Goal: Browse casually

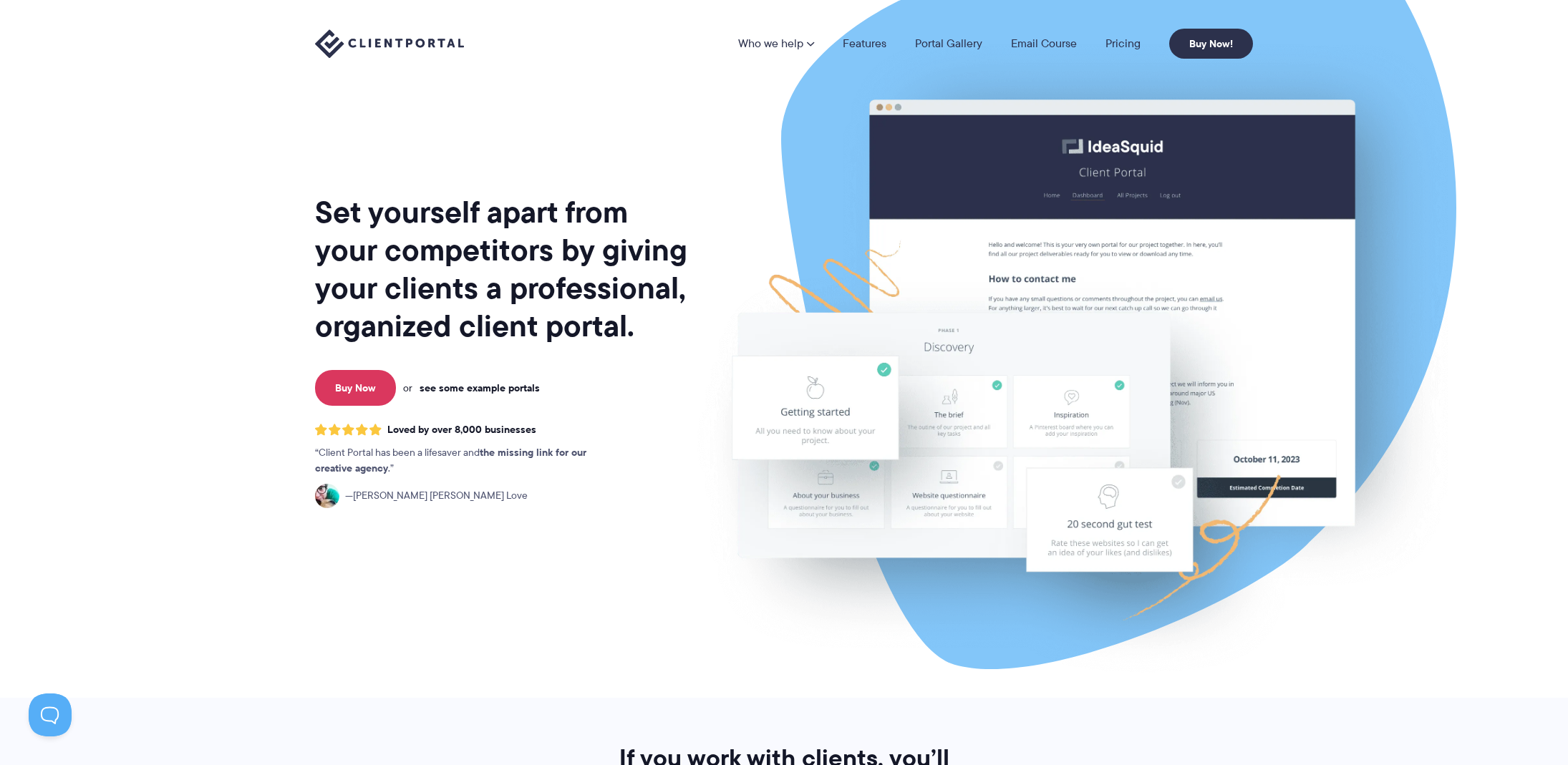
click at [481, 390] on link "see some example portals" at bounding box center [480, 387] width 120 height 13
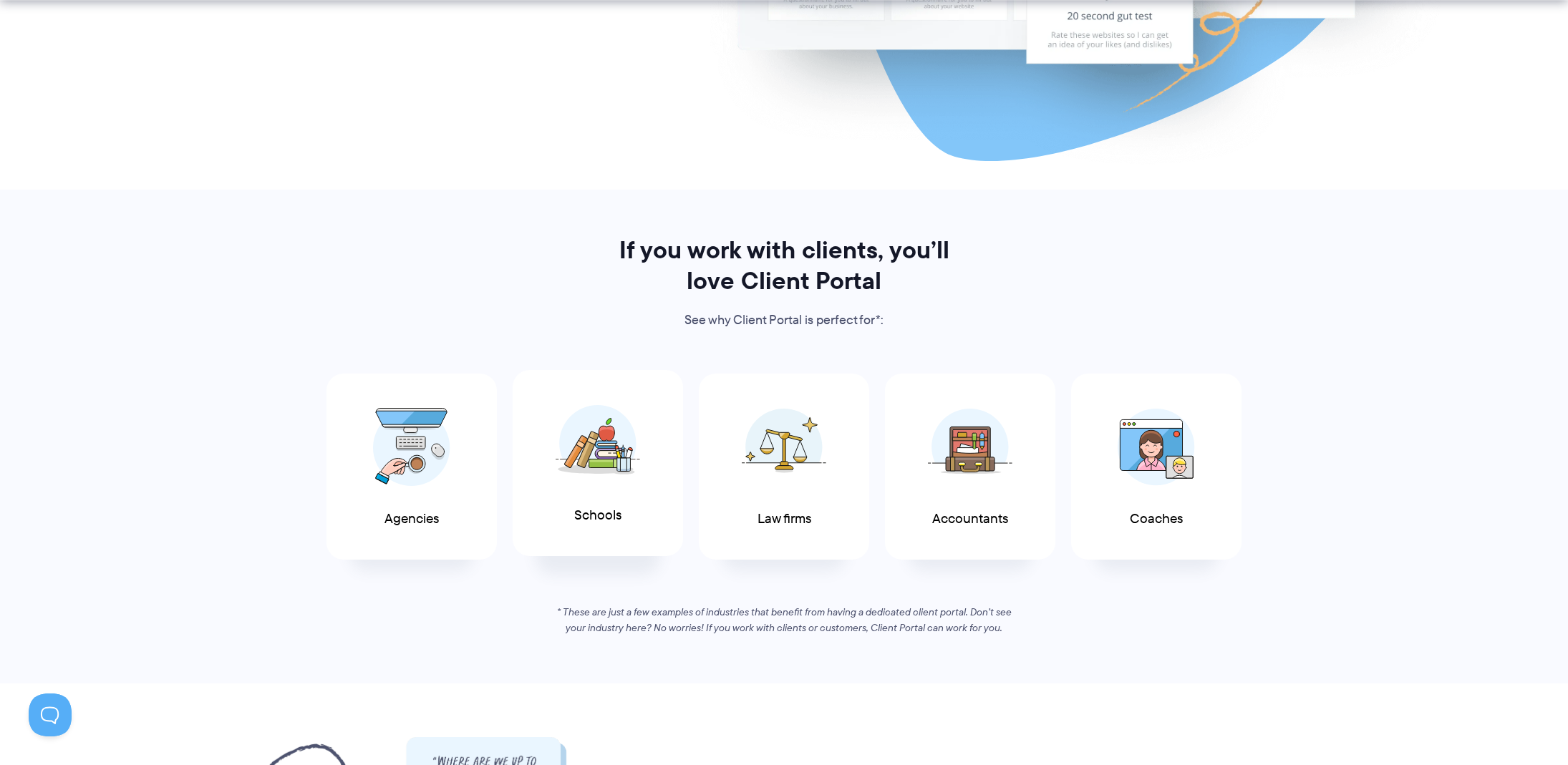
scroll to position [519, 0]
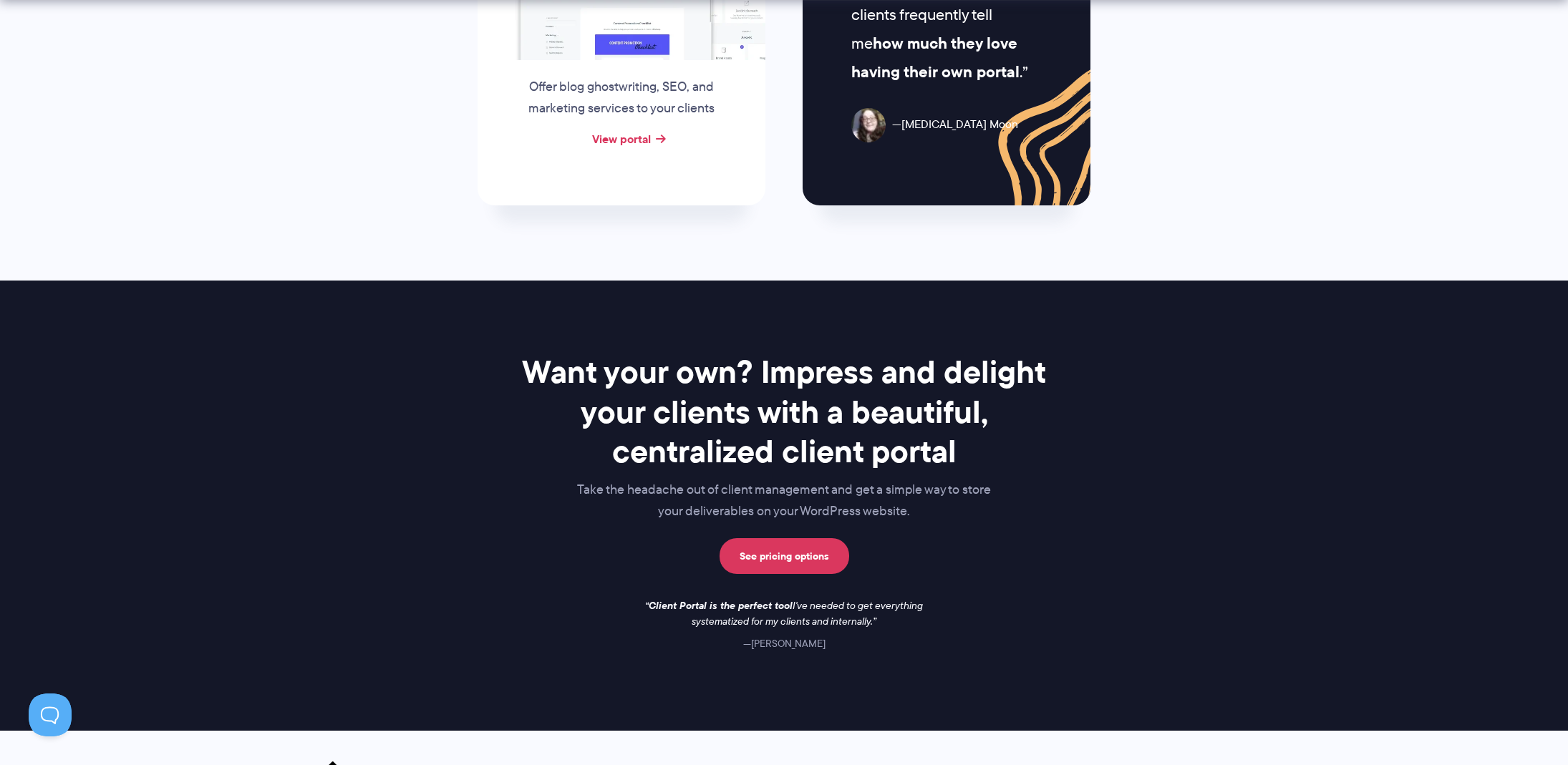
scroll to position [1967, 0]
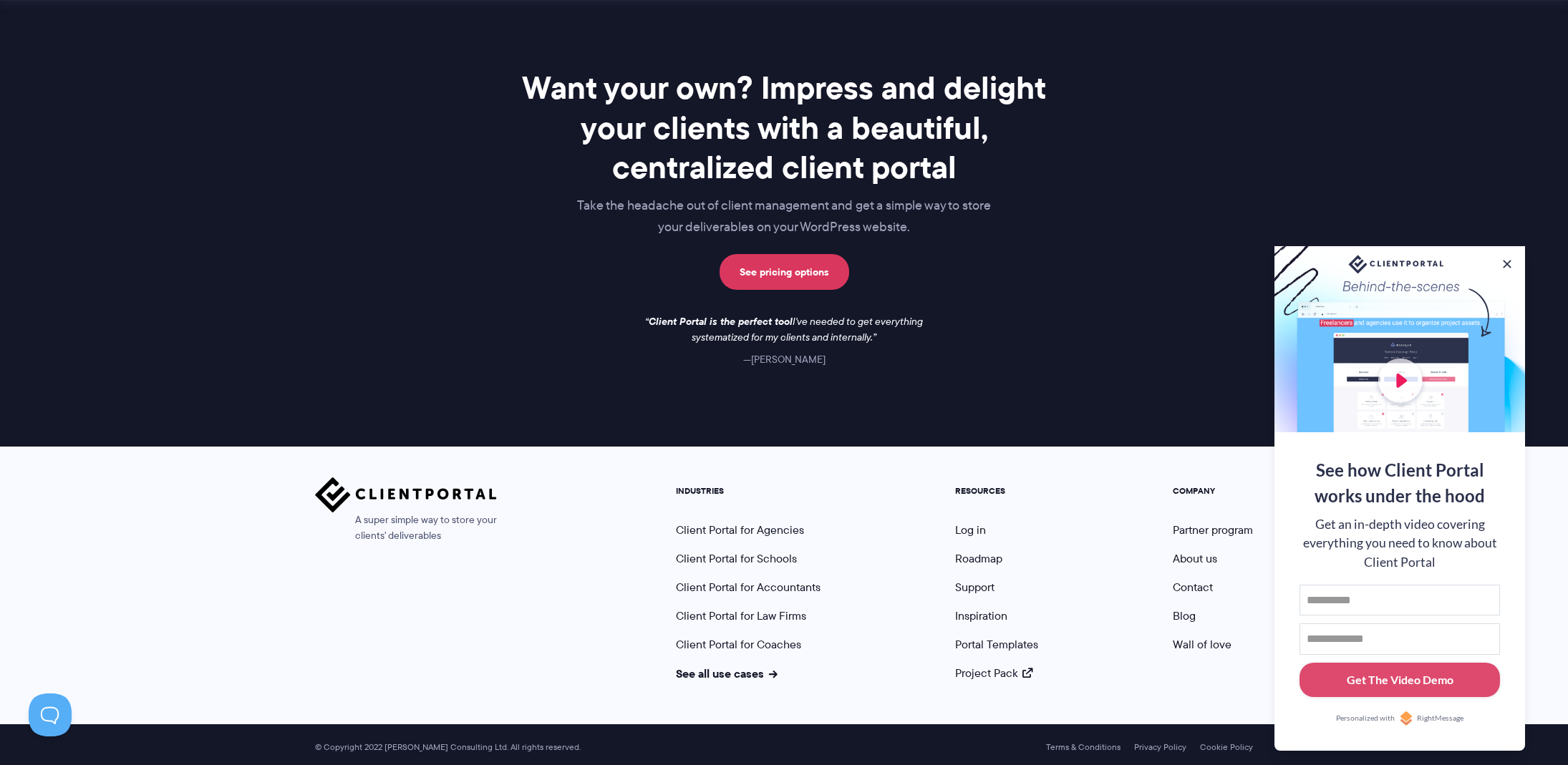
click at [1514, 262] on div at bounding box center [1399, 339] width 251 height 186
click at [1511, 261] on button at bounding box center [1507, 264] width 17 height 17
